Goal: Check status: Check status

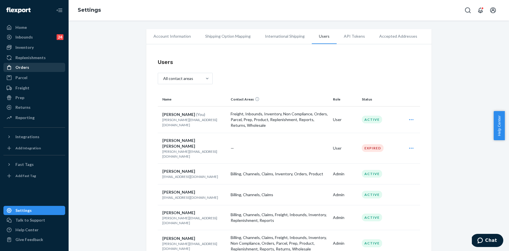
drag, startPoint x: 26, startPoint y: 67, endPoint x: 29, endPoint y: 66, distance: 3.7
click at [26, 67] on div "Orders" at bounding box center [22, 68] width 14 height 6
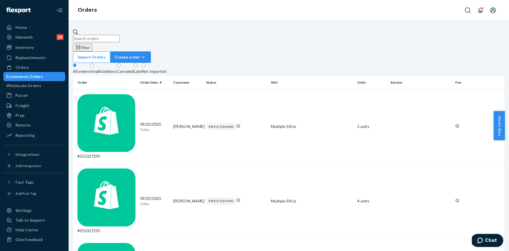
click at [120, 36] on input "text" at bounding box center [96, 38] width 47 height 7
paste input "255325843"
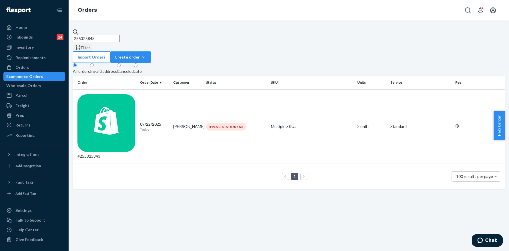
type input "255325843"
click at [315, 63] on fieldset "All orders Invalid address Canceled Late" at bounding box center [289, 69] width 432 height 13
click at [127, 42] on div "255325843 Filter Import Orders Create order Ecommerce order Removal order All o…" at bounding box center [289, 109] width 432 height 160
click at [120, 35] on input "255325843" at bounding box center [96, 38] width 47 height 7
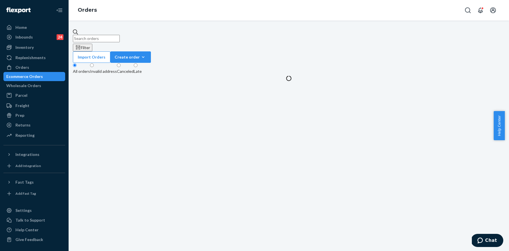
click at [309, 51] on div "Import Orders Create order Ecommerce order Removal order" at bounding box center [289, 56] width 432 height 11
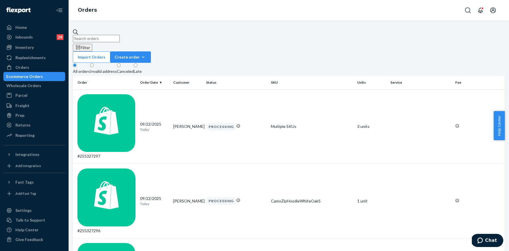
click at [115, 35] on input "text" at bounding box center [96, 38] width 47 height 7
paste input "255327136"
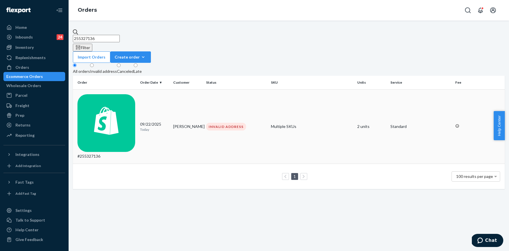
type input "255327136"
click at [102, 94] on div "#255327136" at bounding box center [106, 126] width 58 height 65
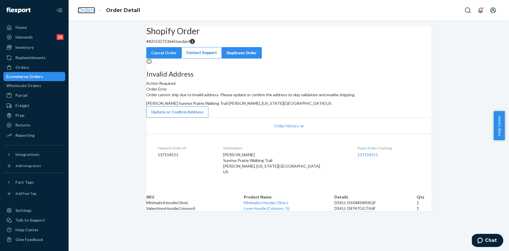
click at [80, 9] on link "Orders" at bounding box center [86, 10] width 17 height 6
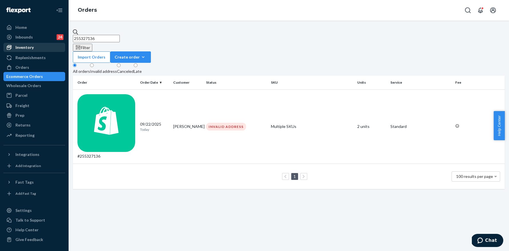
click at [33, 48] on div "Inventory" at bounding box center [34, 47] width 61 height 8
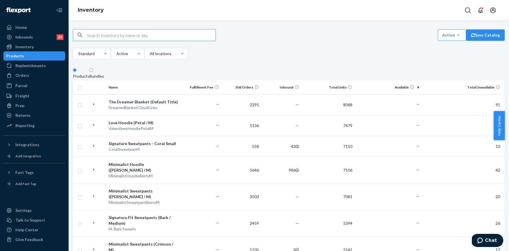
click at [123, 36] on input "text" at bounding box center [151, 34] width 129 height 11
type input "3X. Bone Sweats"
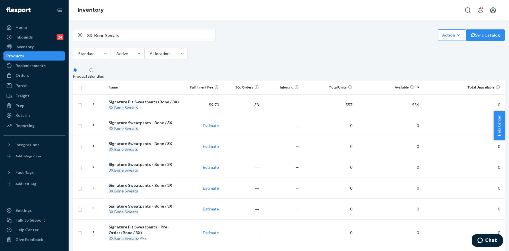
click at [188, 59] on div "Standard Active All locations" at bounding box center [130, 54] width 115 height 13
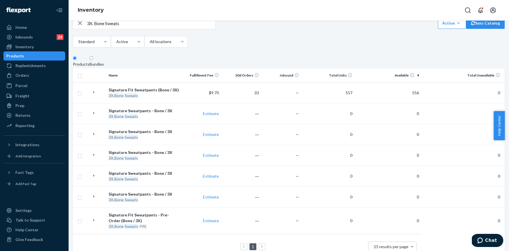
scroll to position [12, 0]
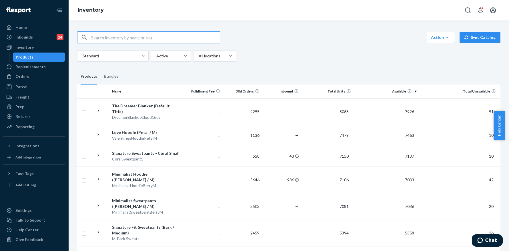
click at [113, 40] on input "text" at bounding box center [155, 37] width 129 height 11
paste input "3X. Bone Sweats"
type input "3X. Bone"
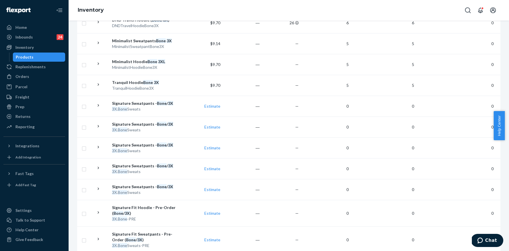
scroll to position [333, 0]
